Goal: Find contact information: Find contact information

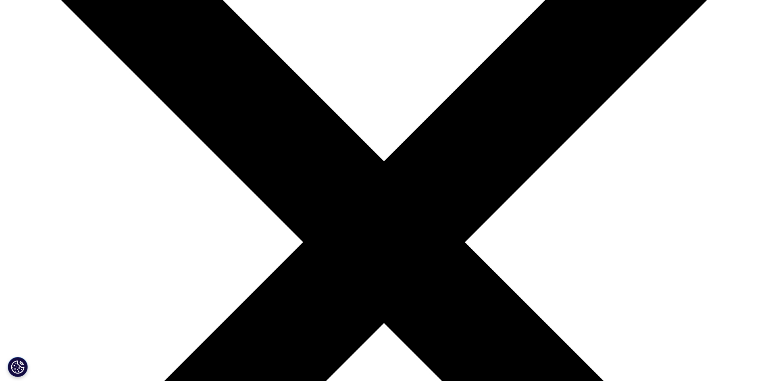
scroll to position [161, 0]
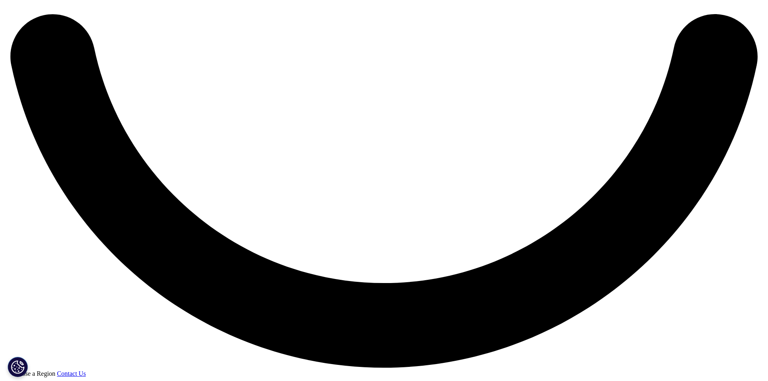
scroll to position [1936, 0]
